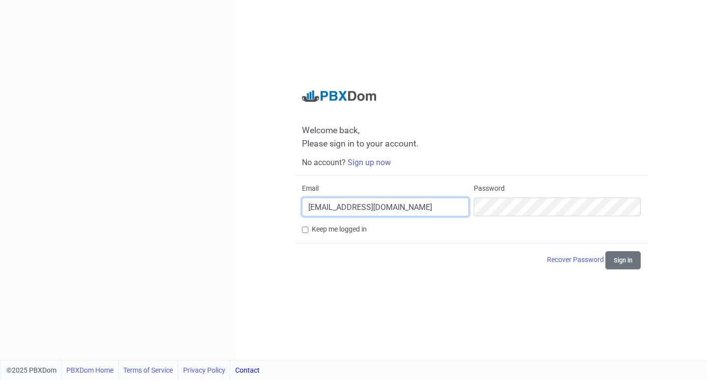
click at [420, 202] on input "[EMAIL_ADDRESS][DOMAIN_NAME]" at bounding box center [385, 206] width 167 height 19
drag, startPoint x: 420, startPoint y: 202, endPoint x: 200, endPoint y: 219, distance: 221.2
click at [200, 219] on div "Welcome back, Please sign in to your account. No account? Sign up now Email [EM…" at bounding box center [353, 180] width 707 height 360
type input "[EMAIL_ADDRESS][DOMAIN_NAME]"
click at [458, 260] on div "Recover Password Sign in" at bounding box center [471, 260] width 339 height 18
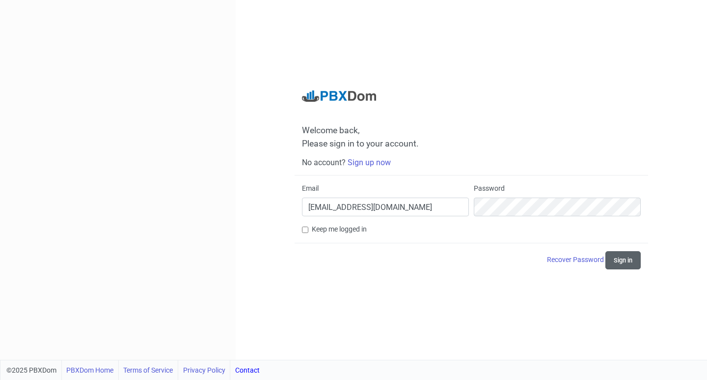
click at [623, 262] on button "Sign in" at bounding box center [623, 260] width 35 height 18
click at [444, 312] on div "Welcome back, Please sign in to your account. No account? Sign up now Email [EM…" at bounding box center [472, 180] width 472 height 360
click at [479, 76] on div "Welcome back, Please sign in to your account. No account? Sign up now Email [EM…" at bounding box center [472, 180] width 472 height 360
click at [411, 212] on div "Email [EMAIL_ADDRESS][DOMAIN_NAME] Password" at bounding box center [472, 203] width 344 height 41
click at [635, 262] on button "Sign in" at bounding box center [623, 260] width 35 height 18
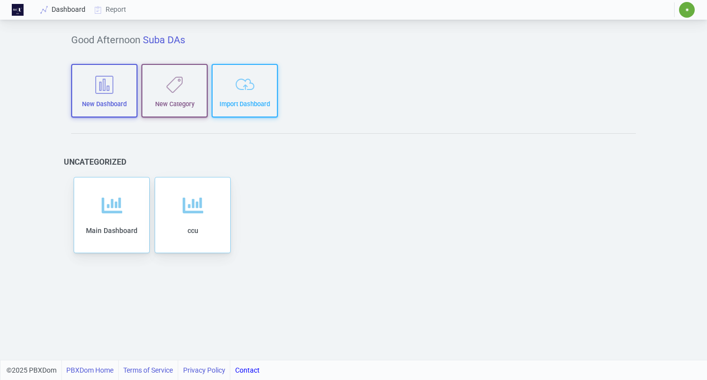
click at [73, 11] on link "Dashboard" at bounding box center [63, 9] width 54 height 18
click at [121, 11] on link "Report" at bounding box center [110, 9] width 41 height 18
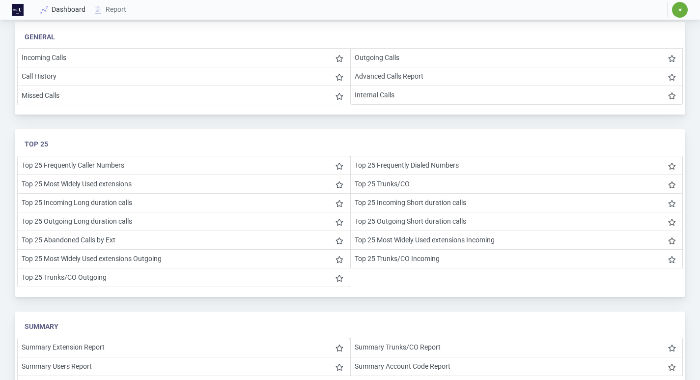
click at [77, 12] on link "Dashboard" at bounding box center [63, 9] width 54 height 18
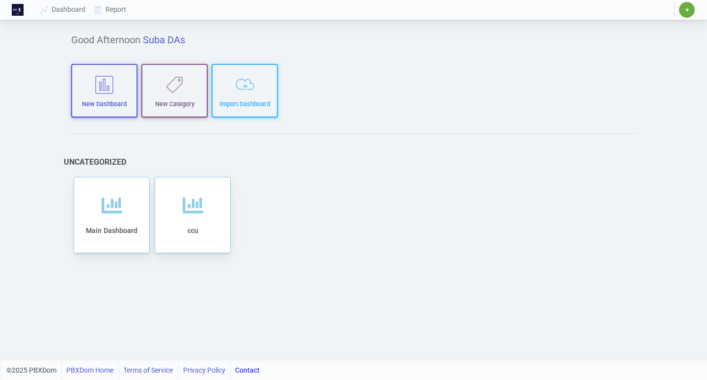
click at [690, 10] on span "✷" at bounding box center [687, 10] width 16 height 16
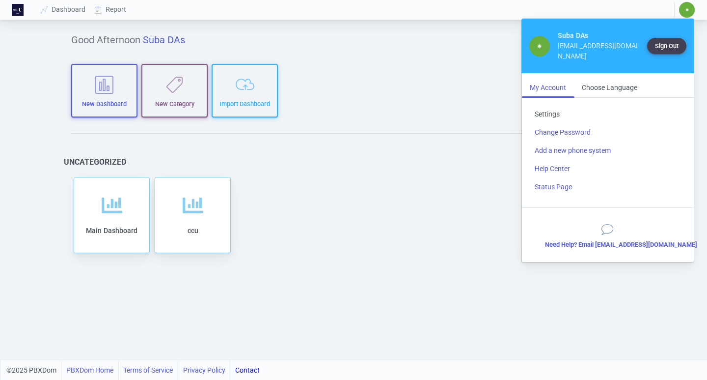
click at [559, 112] on link "Settings" at bounding box center [608, 114] width 162 height 18
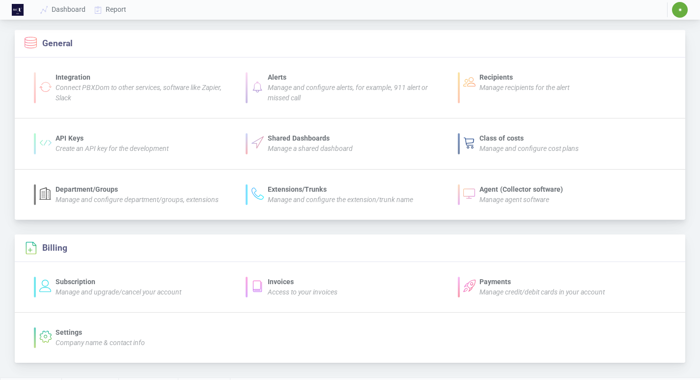
click at [56, 45] on section "General" at bounding box center [49, 43] width 48 height 13
click at [78, 10] on link "Dashboard" at bounding box center [63, 9] width 54 height 18
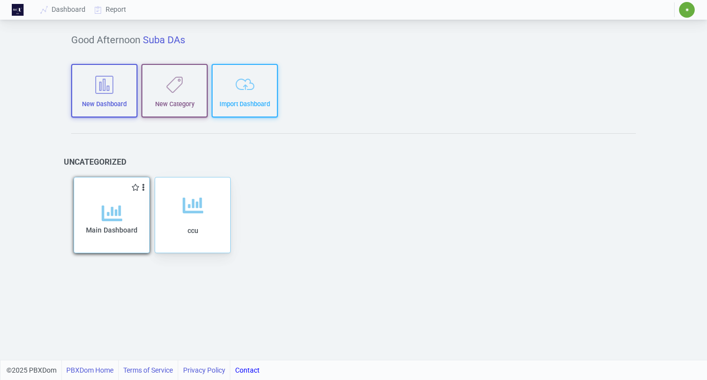
click at [132, 222] on div "Main Dashboard" at bounding box center [112, 228] width 56 height 50
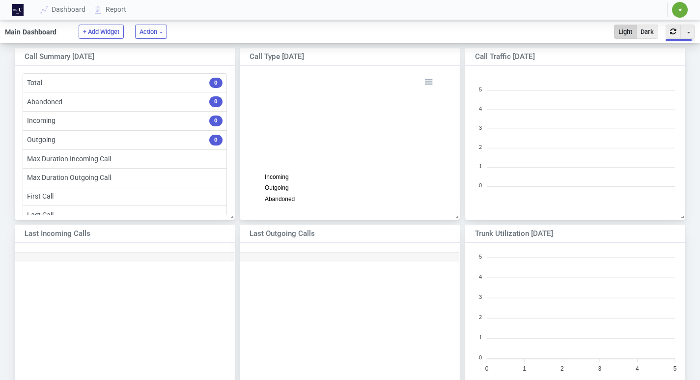
scroll to position [17, 0]
click at [116, 10] on link "Report" at bounding box center [110, 9] width 41 height 18
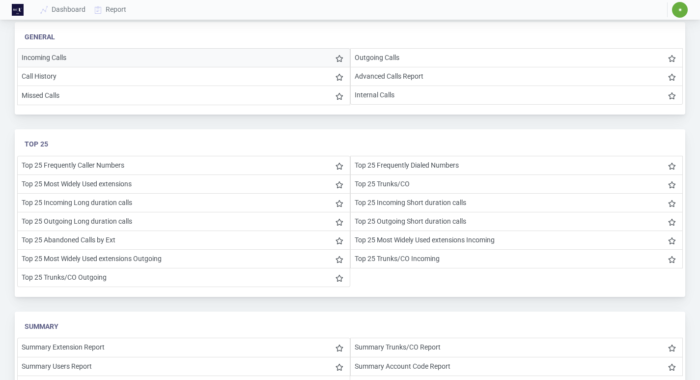
click at [97, 59] on li "Incoming Calls" at bounding box center [183, 57] width 333 height 19
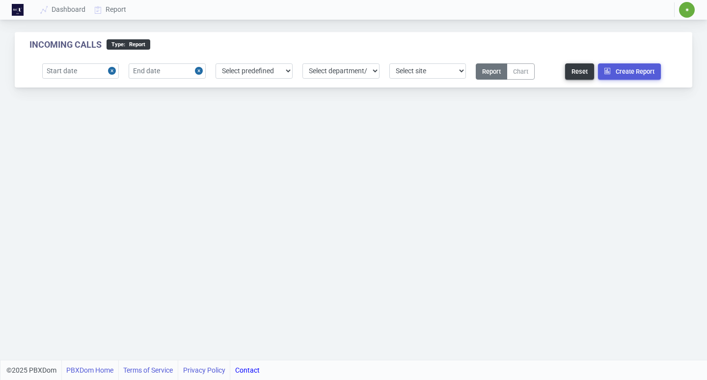
click at [112, 71] on button "Close" at bounding box center [113, 70] width 11 height 15
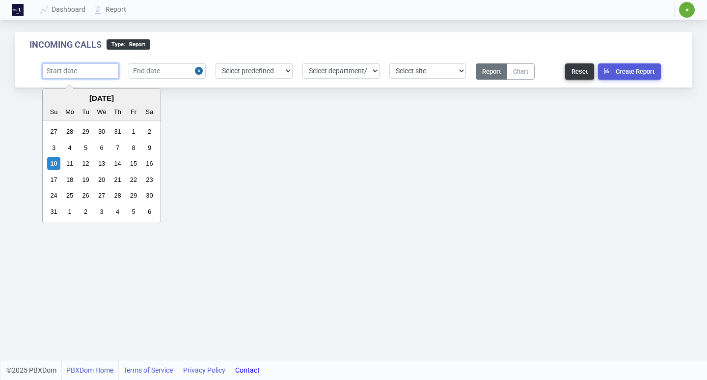
click at [84, 73] on input "text" at bounding box center [80, 70] width 77 height 15
click at [132, 127] on div "1" at bounding box center [133, 131] width 13 height 13
type input "[DATE]"
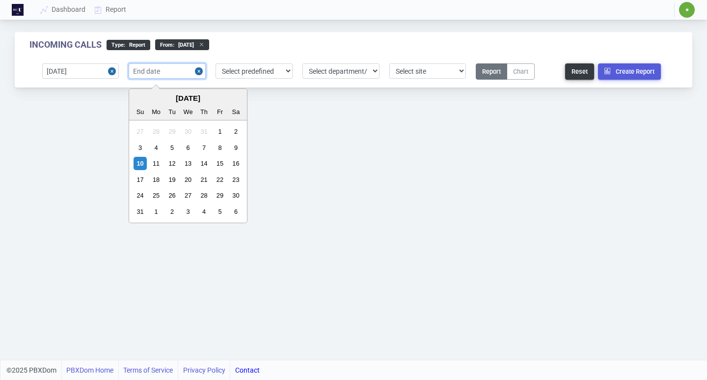
click at [171, 70] on input "text" at bounding box center [167, 70] width 77 height 15
click at [138, 164] on div "10" at bounding box center [140, 163] width 13 height 13
type input "[DATE]"
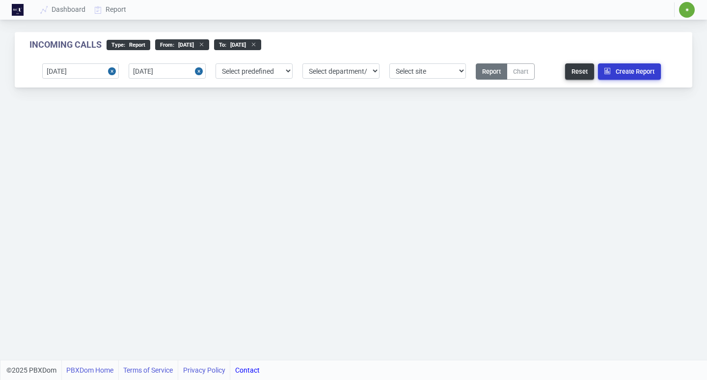
click at [623, 74] on button "Create Report" at bounding box center [629, 71] width 63 height 16
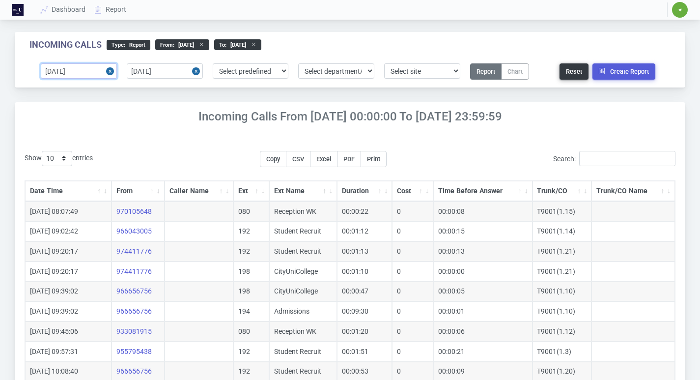
click at [96, 70] on input "[DATE]" at bounding box center [79, 70] width 76 height 15
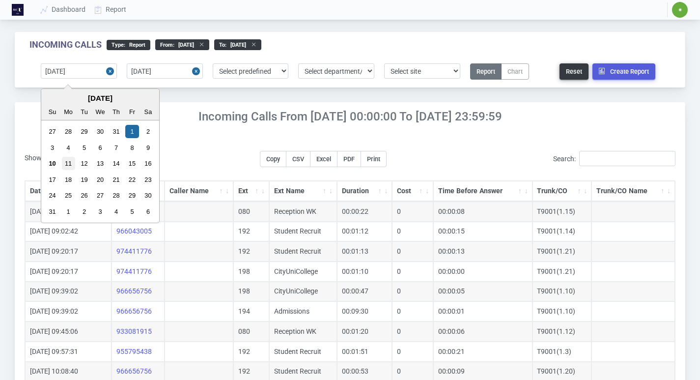
click at [72, 163] on div "11" at bounding box center [68, 163] width 13 height 13
type input "[DATE]"
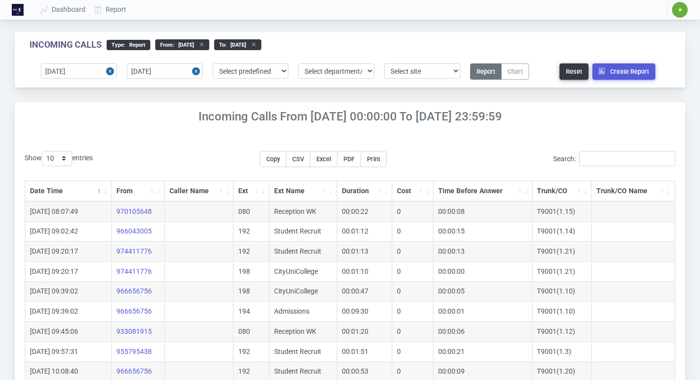
click at [111, 70] on button "Close" at bounding box center [111, 70] width 11 height 15
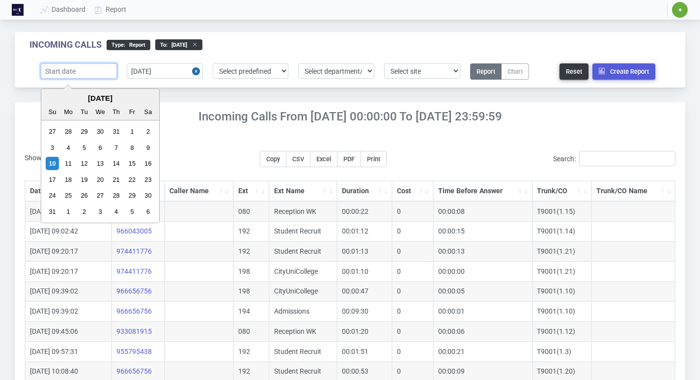
click at [106, 76] on input "text" at bounding box center [79, 70] width 76 height 15
click at [52, 161] on div "10" at bounding box center [52, 163] width 13 height 13
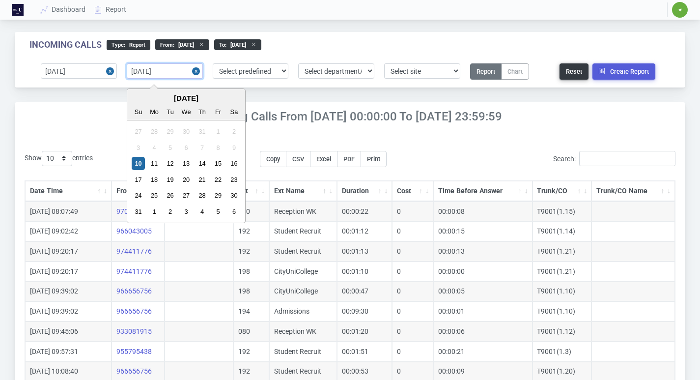
click at [181, 69] on input "[DATE]" at bounding box center [165, 70] width 76 height 15
click at [142, 164] on div "10" at bounding box center [138, 163] width 13 height 13
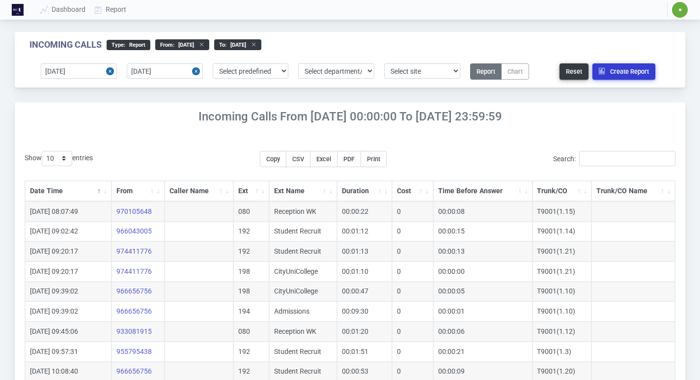
click at [614, 70] on button "Create Report" at bounding box center [623, 71] width 63 height 16
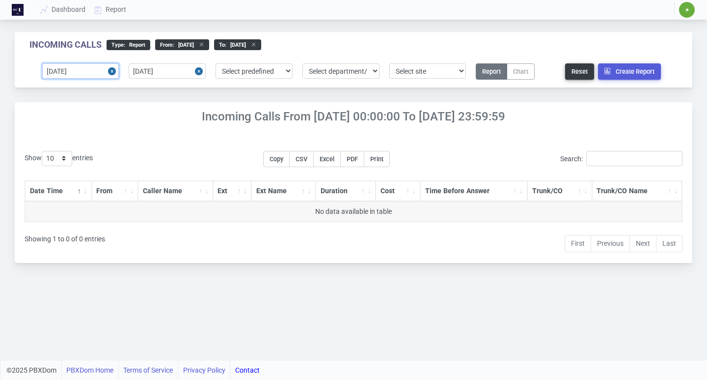
click at [101, 71] on input "[DATE]" at bounding box center [80, 70] width 77 height 15
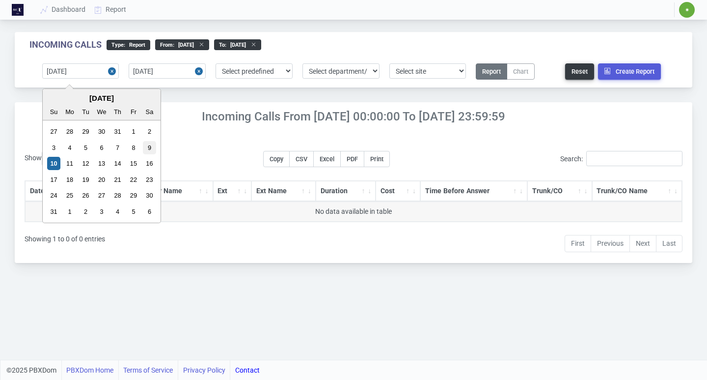
click at [147, 147] on div "9" at bounding box center [149, 147] width 13 height 13
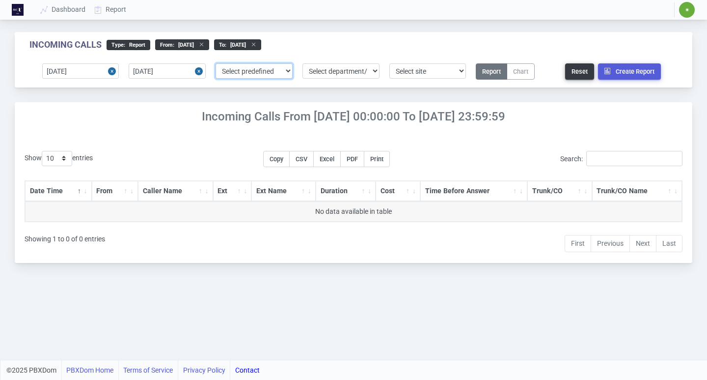
click at [265, 73] on select "Select predefined [DATE] [DATE] Current Year Current Month Current Week Previou…" at bounding box center [254, 70] width 77 height 15
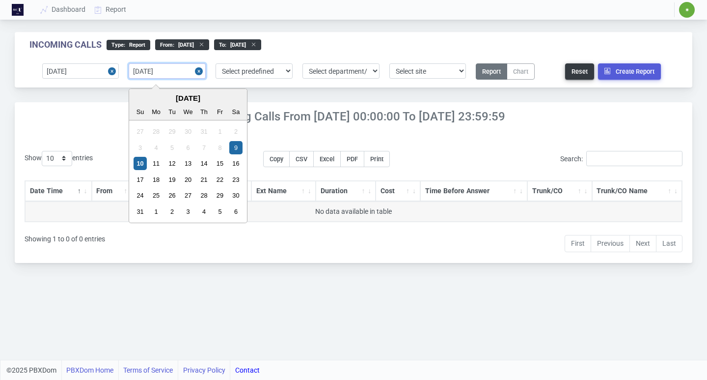
click at [172, 72] on input "[DATE]" at bounding box center [167, 70] width 77 height 15
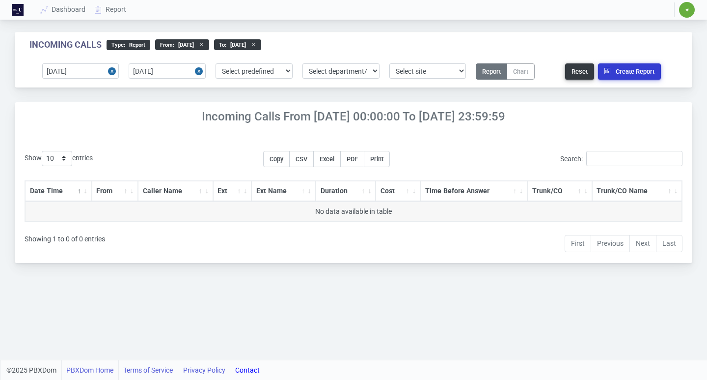
click at [638, 70] on button "Create Report" at bounding box center [629, 71] width 63 height 16
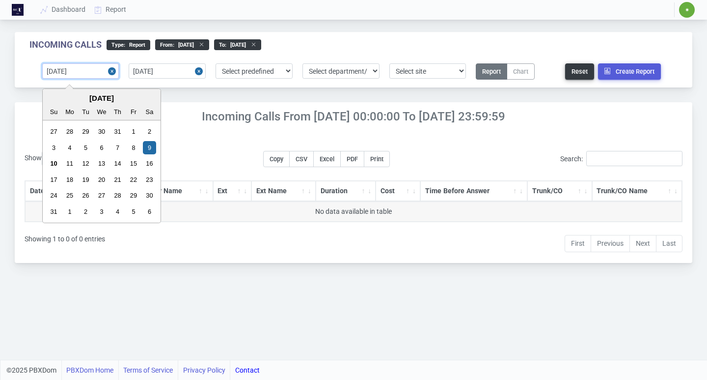
click at [95, 72] on input "[DATE]" at bounding box center [80, 70] width 77 height 15
click at [86, 147] on div "5" at bounding box center [85, 147] width 13 height 13
type input "[DATE]"
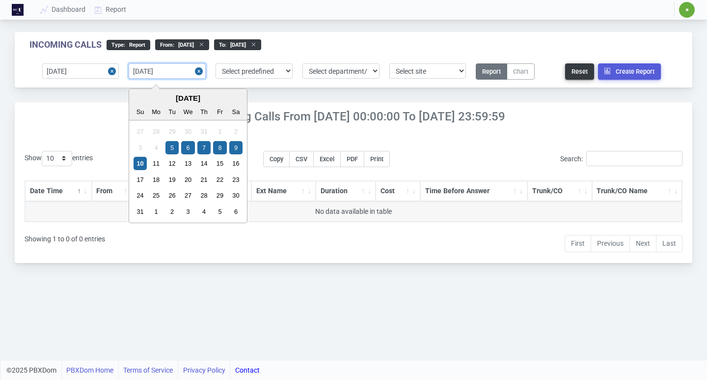
click at [178, 72] on input "[DATE]" at bounding box center [167, 70] width 77 height 15
click at [176, 148] on div "5" at bounding box center [172, 147] width 13 height 13
type input "[DATE]"
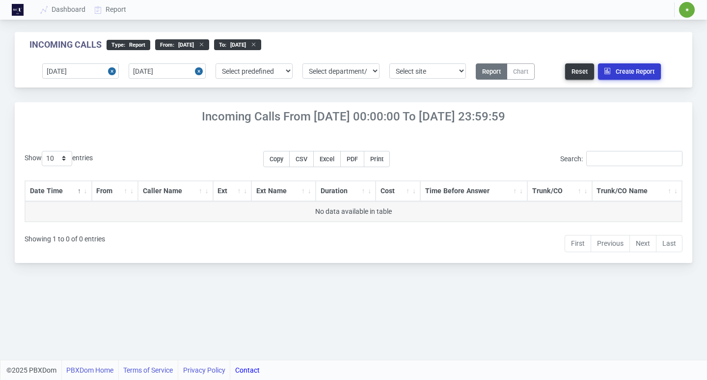
click at [644, 76] on button "Create Report" at bounding box center [629, 71] width 63 height 16
click at [279, 74] on select "Select predefined [DATE] [DATE] Current Year Current Month Current Week Previou…" at bounding box center [254, 70] width 77 height 15
click at [97, 68] on input "[DATE]" at bounding box center [80, 70] width 77 height 15
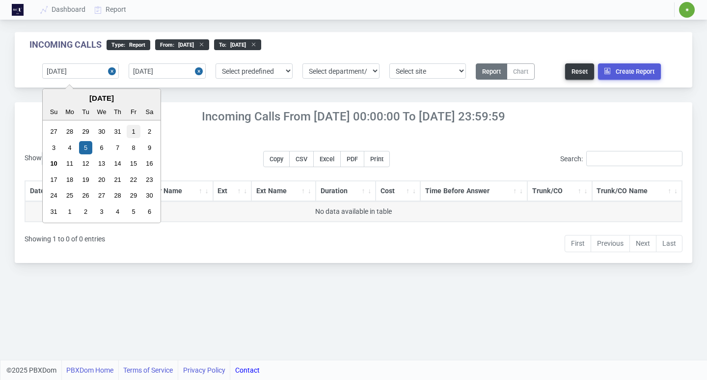
click at [135, 128] on div "1" at bounding box center [133, 131] width 13 height 13
type input "[DATE]"
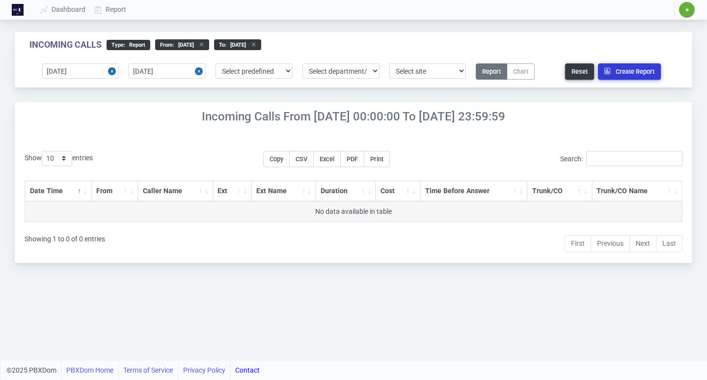
click at [628, 73] on button "Create Report" at bounding box center [629, 71] width 63 height 16
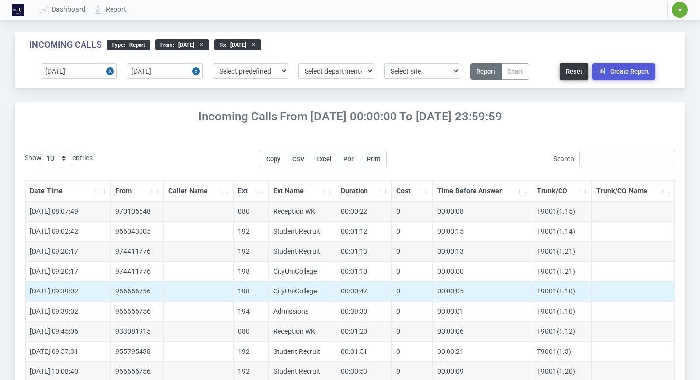
scroll to position [98, 0]
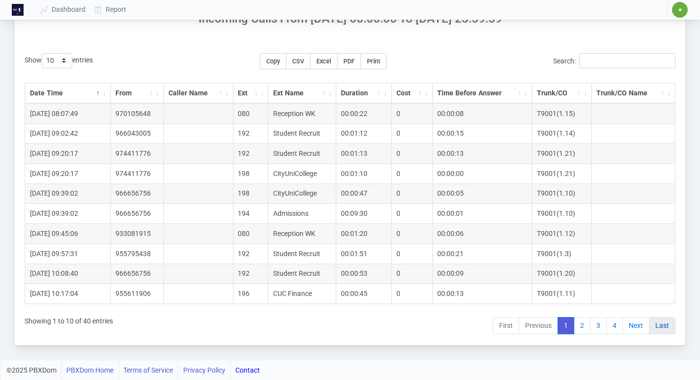
click at [662, 327] on link "Last" at bounding box center [662, 326] width 27 height 18
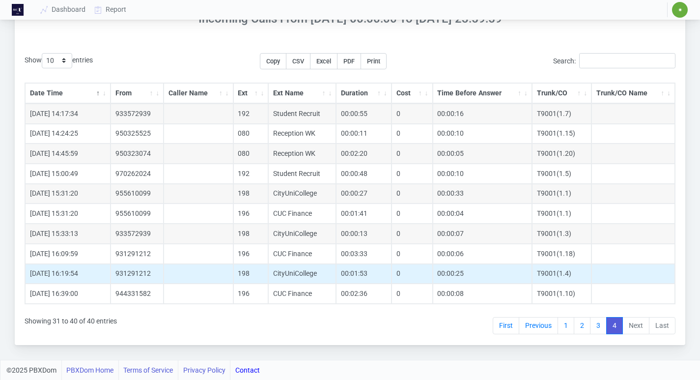
scroll to position [0, 0]
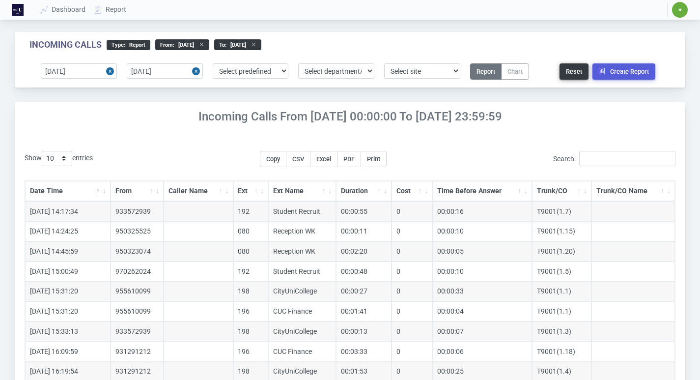
click at [678, 11] on span "✷" at bounding box center [680, 10] width 4 height 6
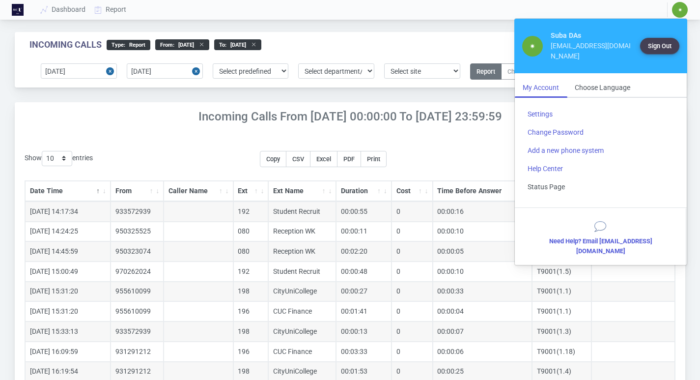
click at [548, 183] on link "Status Page" at bounding box center [601, 187] width 162 height 18
